Goal: Transaction & Acquisition: Purchase product/service

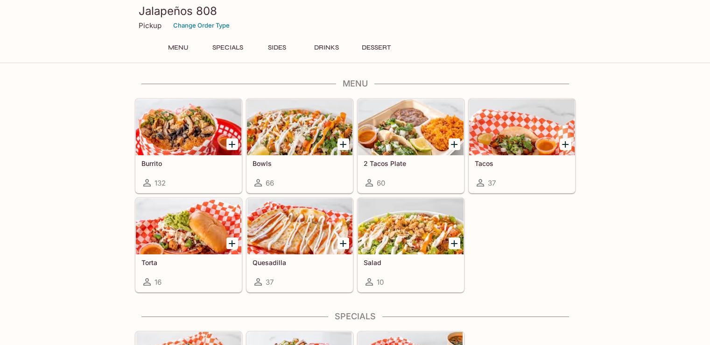
click at [230, 144] on icon "Add Burrito" at bounding box center [231, 144] width 11 height 11
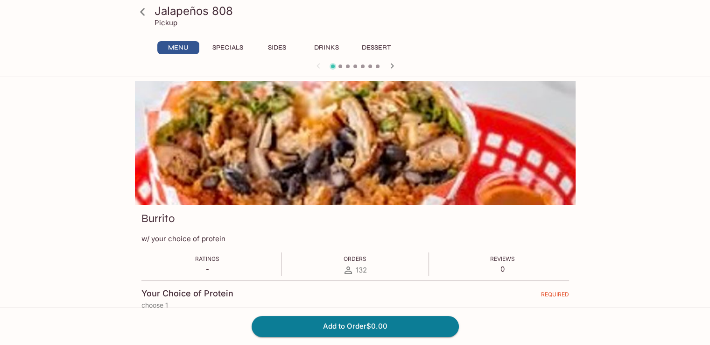
scroll to position [47, 0]
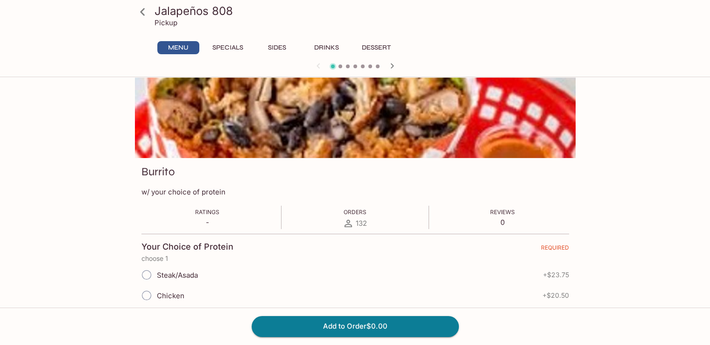
click at [206, 225] on p "-" at bounding box center [207, 222] width 24 height 9
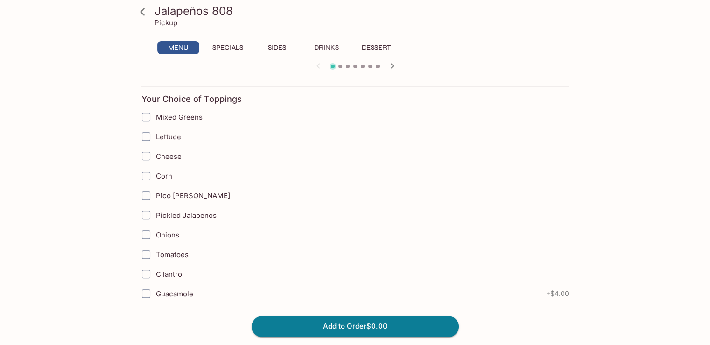
scroll to position [327, 0]
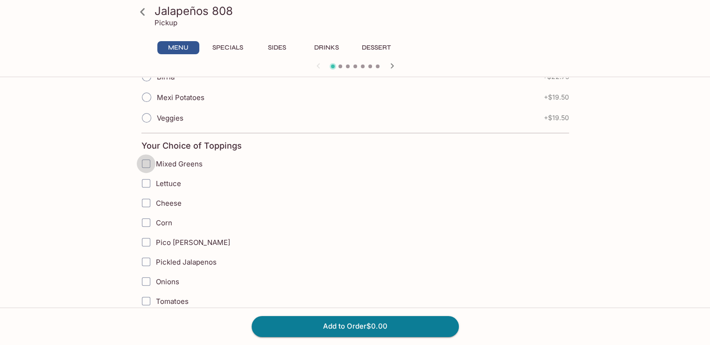
click at [143, 166] on input "Mixed Greens" at bounding box center [146, 163] width 19 height 19
checkbox input "true"
click at [145, 177] on input "Lettuce" at bounding box center [146, 183] width 19 height 19
click at [146, 182] on input "Lettuce" at bounding box center [146, 183] width 19 height 19
checkbox input "true"
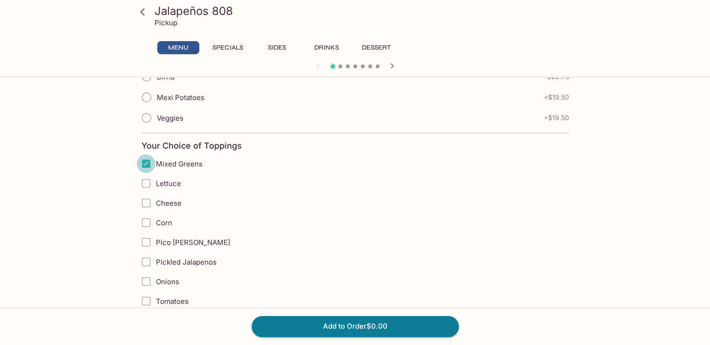
click at [143, 161] on input "Mixed Greens" at bounding box center [146, 163] width 19 height 19
checkbox input "false"
click at [144, 180] on input "Lettuce" at bounding box center [146, 183] width 19 height 19
click at [163, 187] on label "Lettuce" at bounding box center [307, 183] width 343 height 20
click at [156, 187] on input "Lettuce" at bounding box center [146, 183] width 19 height 19
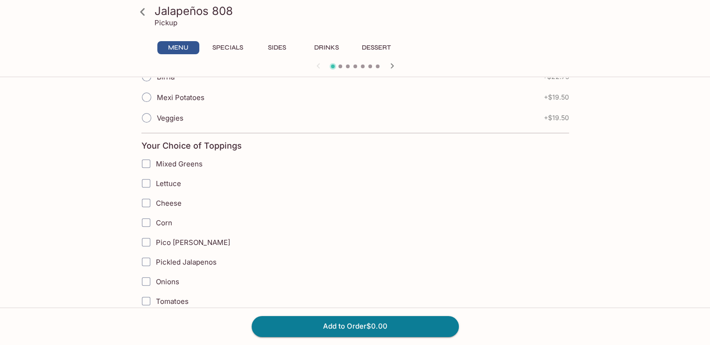
checkbox input "true"
click at [171, 163] on span "Mixed Greens" at bounding box center [179, 163] width 47 height 9
click at [156, 163] on input "Mixed Greens" at bounding box center [146, 163] width 19 height 19
checkbox input "true"
click at [170, 202] on span "Cheese" at bounding box center [169, 202] width 26 height 9
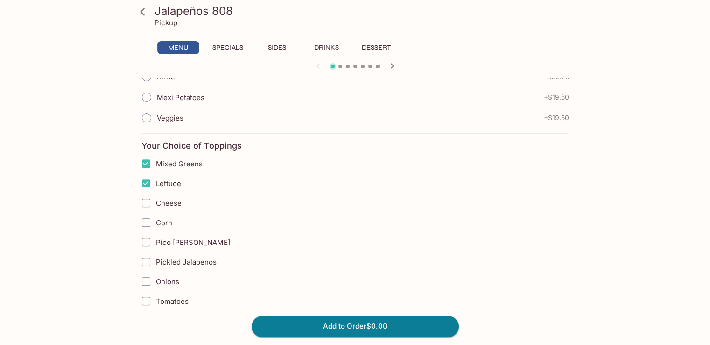
click at [156, 202] on input "Cheese" at bounding box center [146, 202] width 19 height 19
checkbox input "true"
click at [168, 219] on span "Corn" at bounding box center [164, 222] width 16 height 9
click at [156, 219] on input "Corn" at bounding box center [146, 222] width 19 height 19
checkbox input "true"
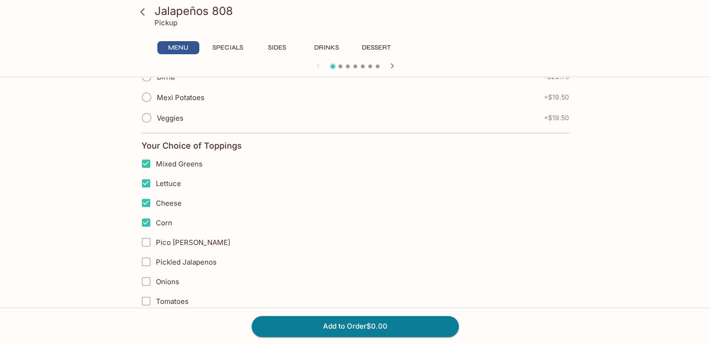
click at [174, 238] on span "Pico [PERSON_NAME]" at bounding box center [193, 242] width 74 height 9
click at [170, 241] on span "Pico [PERSON_NAME]" at bounding box center [193, 242] width 74 height 9
click at [158, 240] on span "Pico [PERSON_NAME]" at bounding box center [193, 242] width 74 height 9
click at [156, 240] on input "Pico [PERSON_NAME]" at bounding box center [146, 242] width 19 height 19
checkbox input "true"
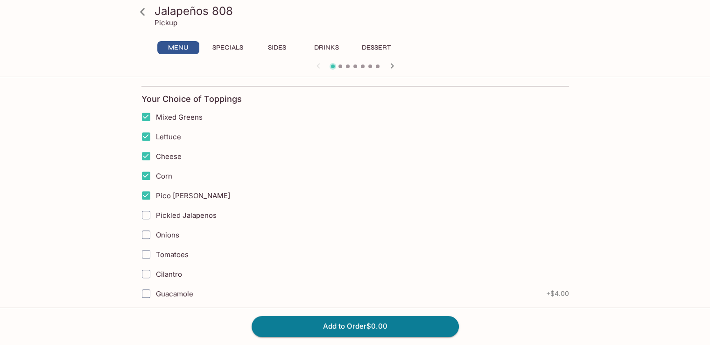
scroll to position [420, 0]
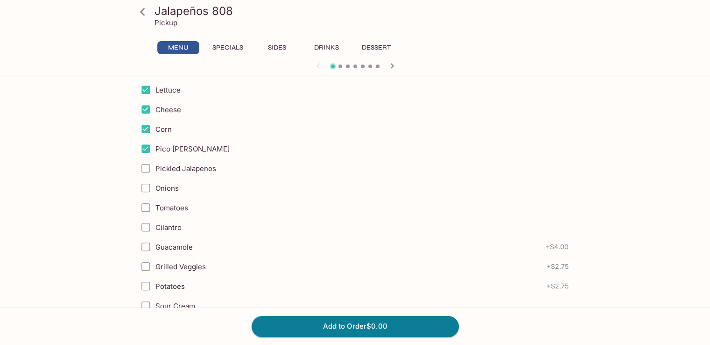
click at [176, 242] on span "Guacamole" at bounding box center [174, 246] width 37 height 9
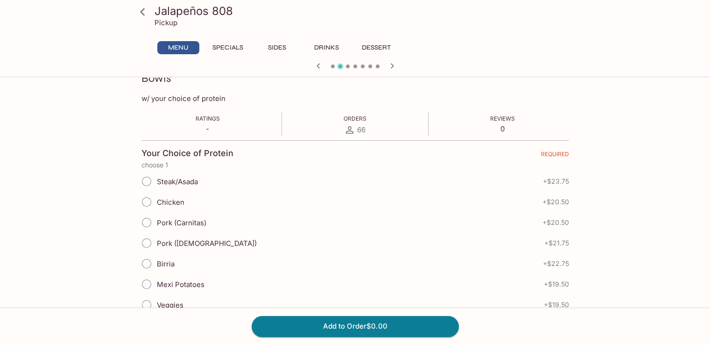
scroll to position [0, 0]
